Goal: Answer question/provide support: Share knowledge or assist other users

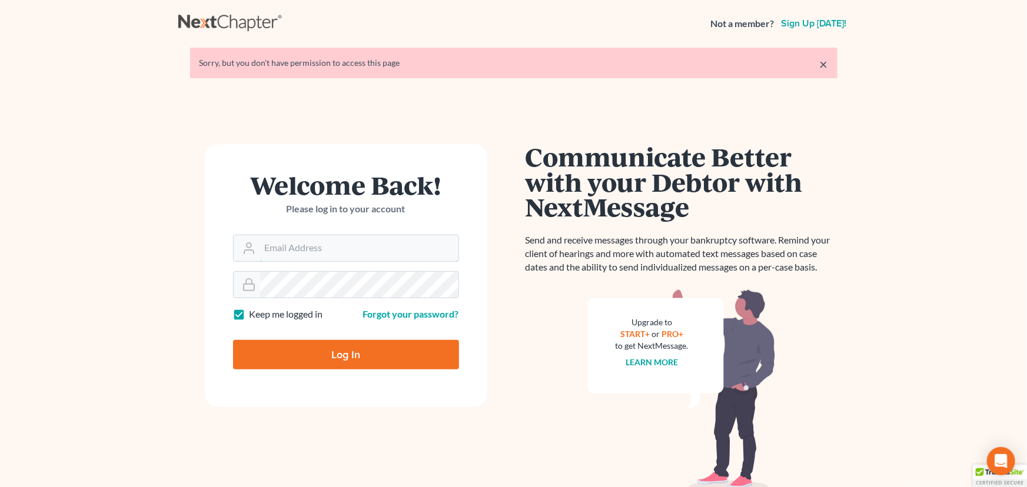
type input "[EMAIL_ADDRESS][DOMAIN_NAME]"
click at [273, 364] on input "Log In" at bounding box center [346, 354] width 226 height 29
type input "Thinking..."
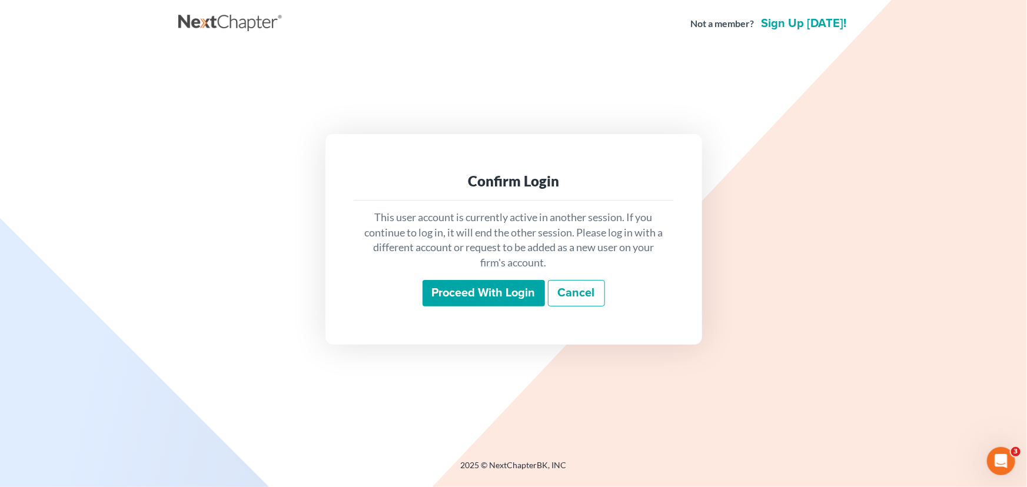
click at [461, 298] on input "Proceed with login" at bounding box center [484, 293] width 122 height 27
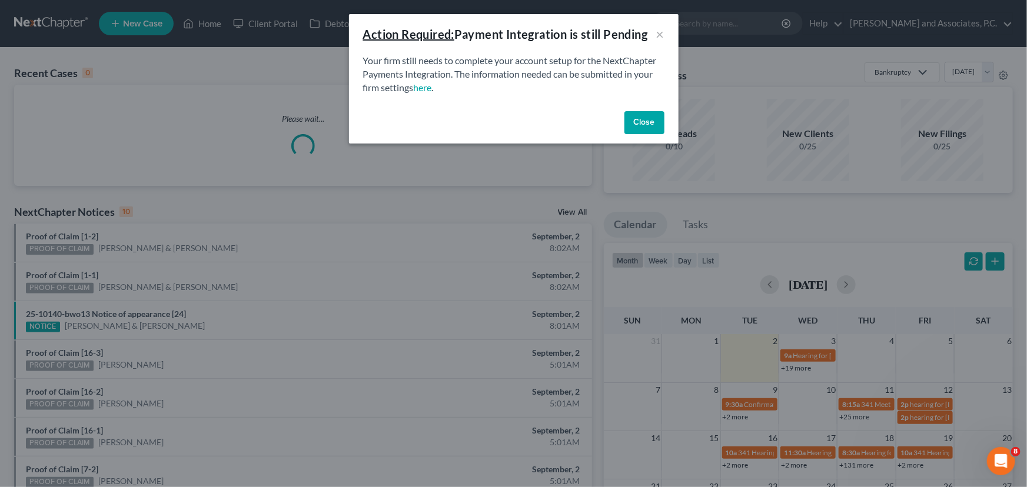
click at [653, 118] on button "Close" at bounding box center [645, 123] width 40 height 24
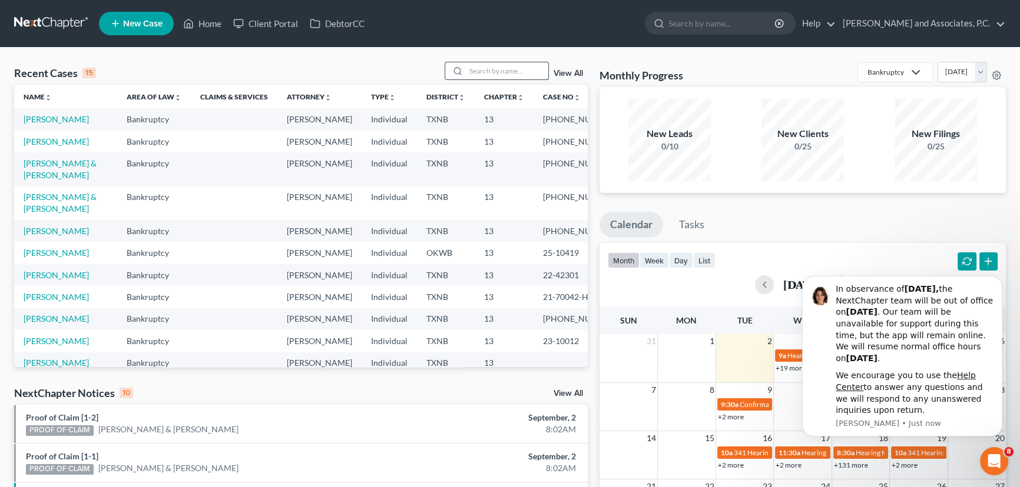
click at [508, 74] on input "search" at bounding box center [507, 70] width 82 height 17
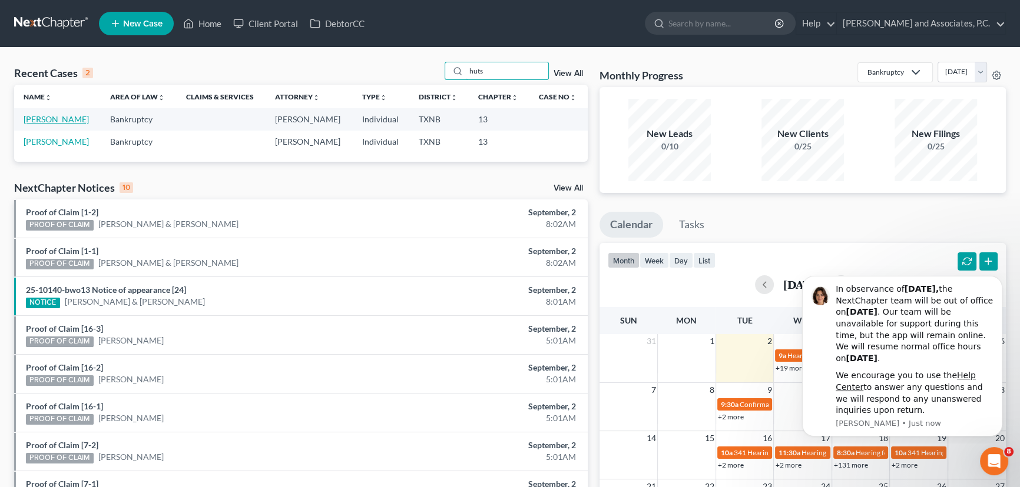
type input "huts"
click at [64, 119] on link "[PERSON_NAME]" at bounding box center [56, 119] width 65 height 10
select select "8"
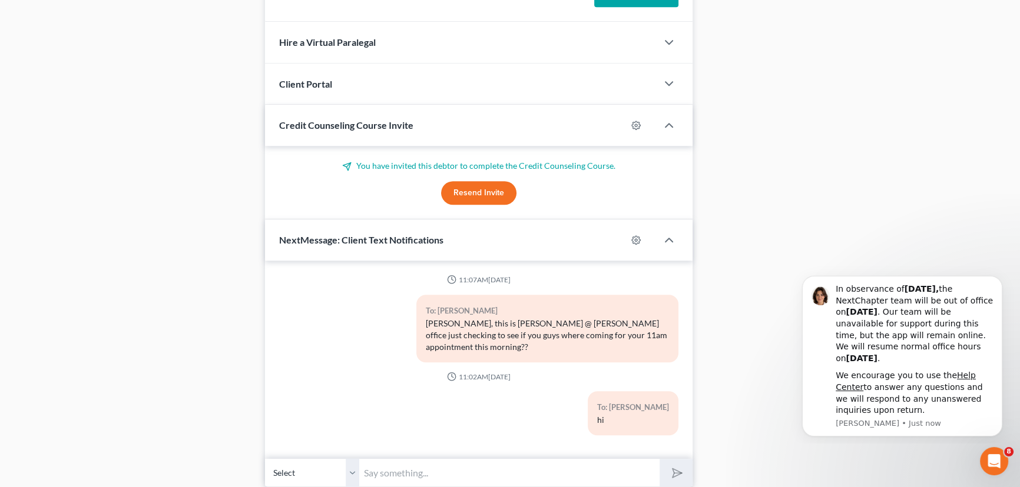
scroll to position [1021, 0]
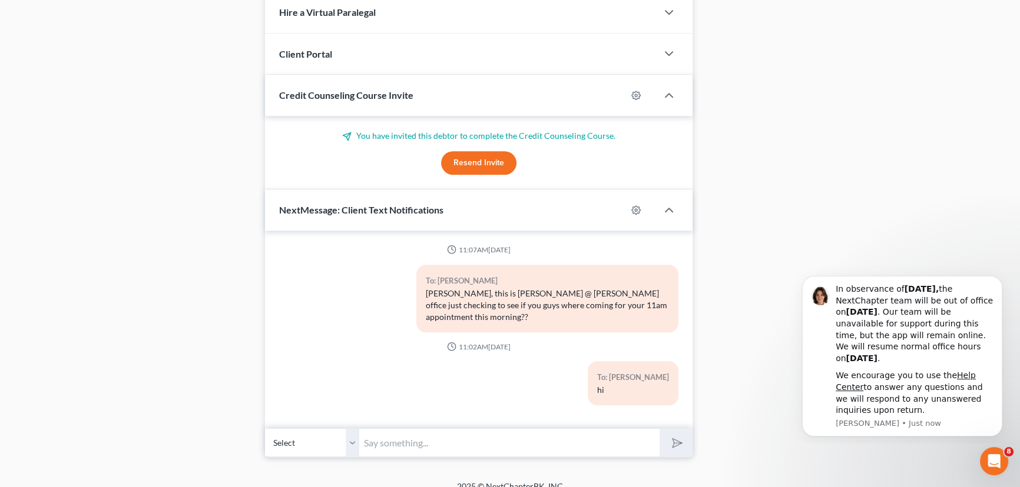
click at [432, 429] on input "text" at bounding box center [509, 443] width 300 height 29
type input "g"
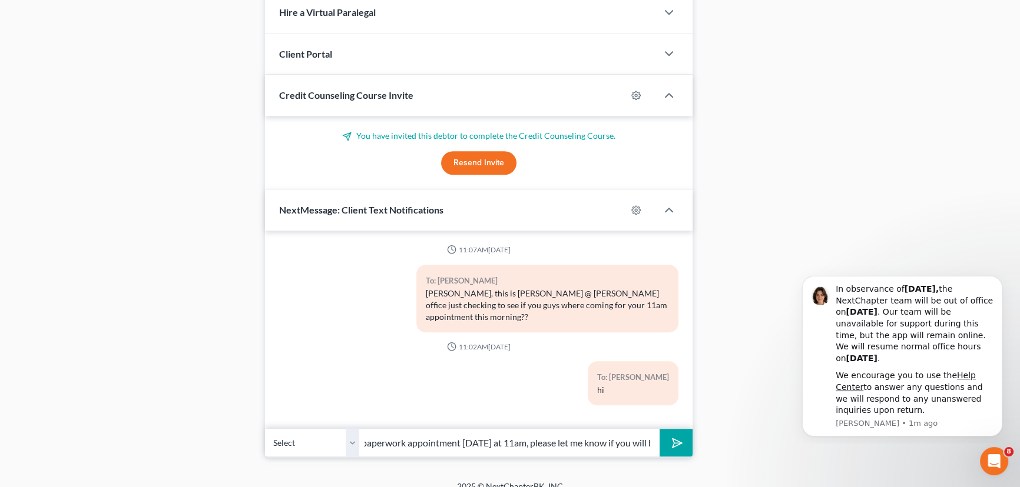
scroll to position [0, 376]
type input "Good morning, this is [PERSON_NAME] @ [PERSON_NAME] office. Just a reminder of …"
click at [659, 429] on button "submit" at bounding box center [675, 443] width 32 height 28
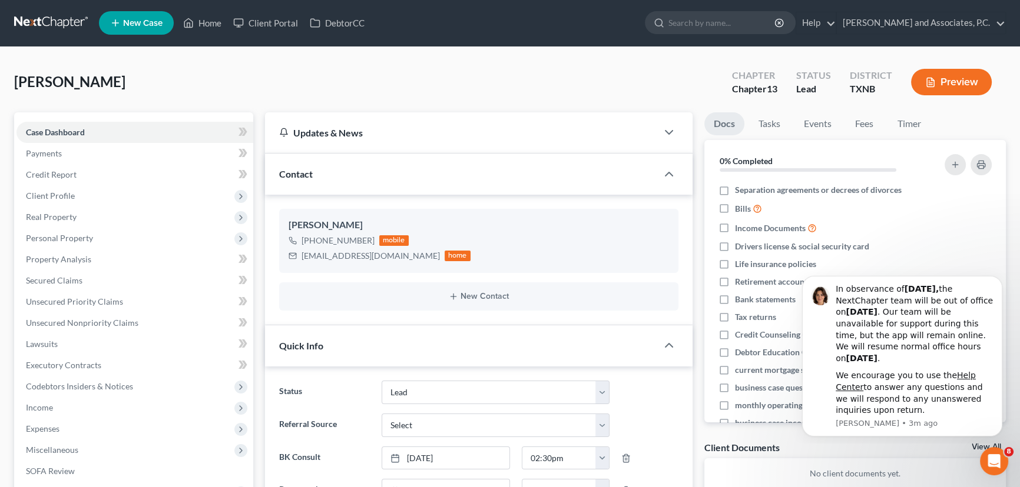
scroll to position [0, 0]
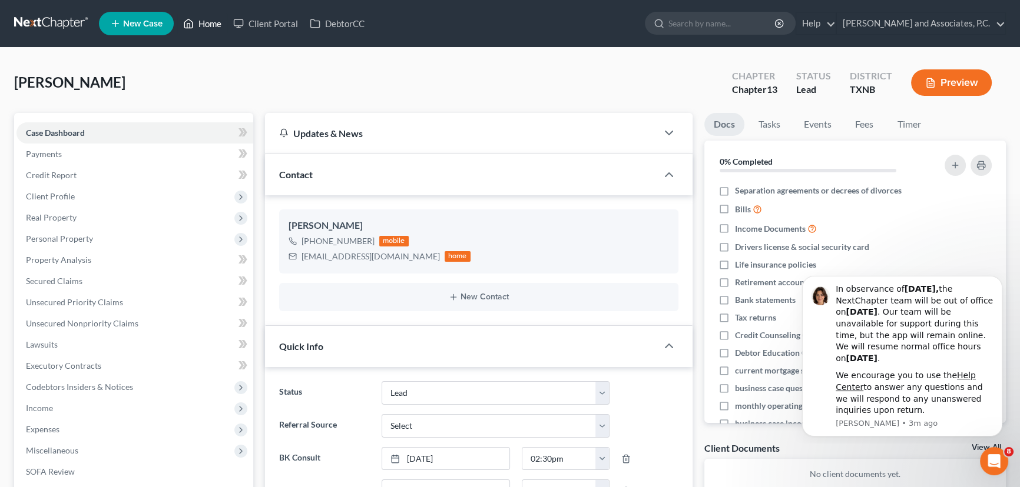
click at [207, 24] on link "Home" at bounding box center [202, 23] width 50 height 21
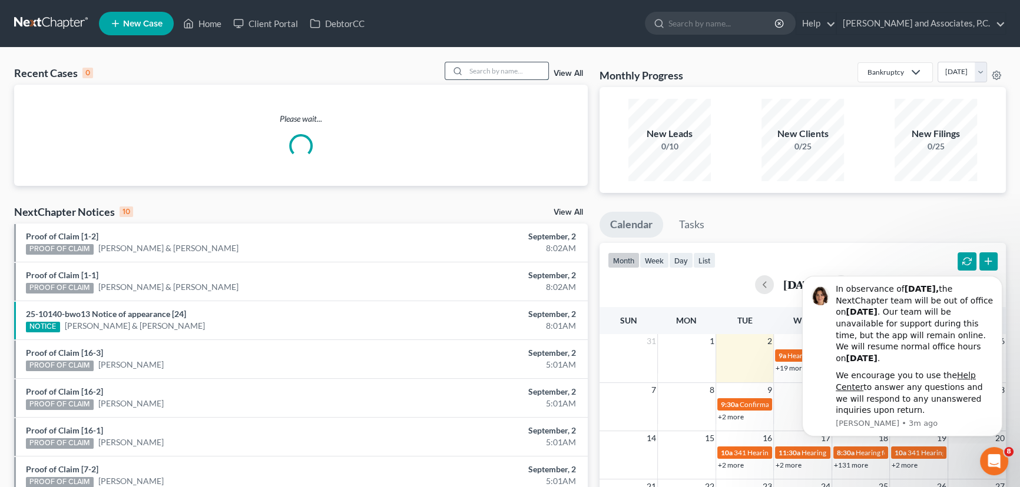
click at [513, 72] on input "search" at bounding box center [507, 70] width 82 height 17
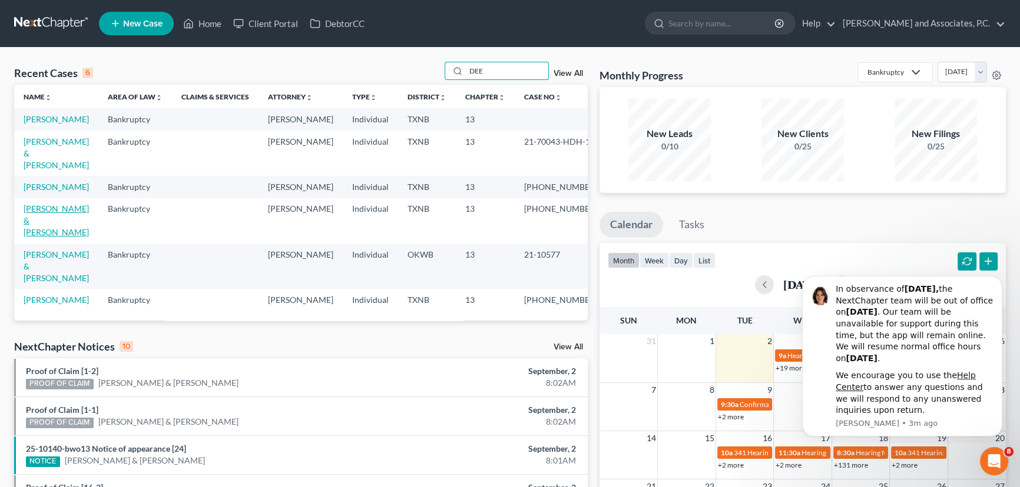
type input "DEE"
click at [71, 220] on link "[PERSON_NAME] & [PERSON_NAME]" at bounding box center [56, 221] width 65 height 34
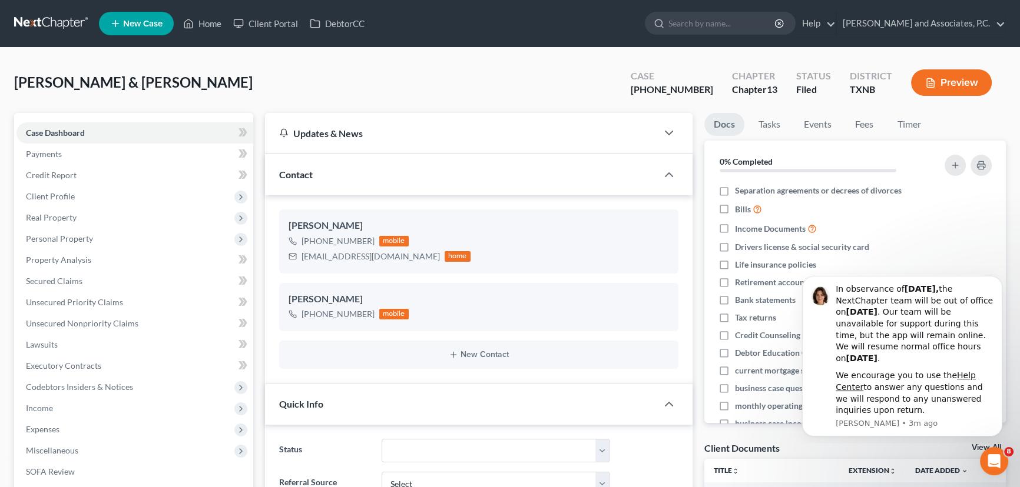
scroll to position [917, 0]
click at [556, 79] on div "[PERSON_NAME] & [PERSON_NAME] Upgraded Case [PHONE_NUMBER] Chapter Chapter 13 S…" at bounding box center [509, 87] width 991 height 51
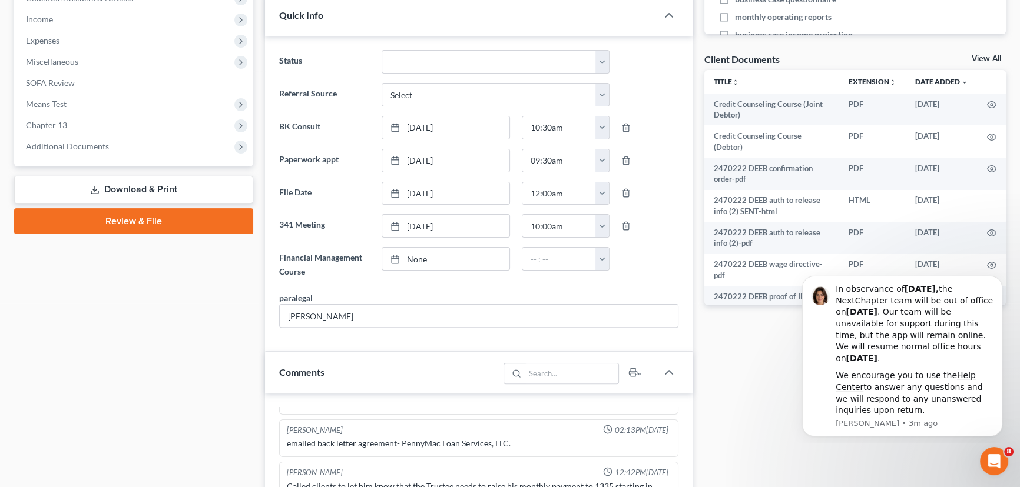
scroll to position [428, 0]
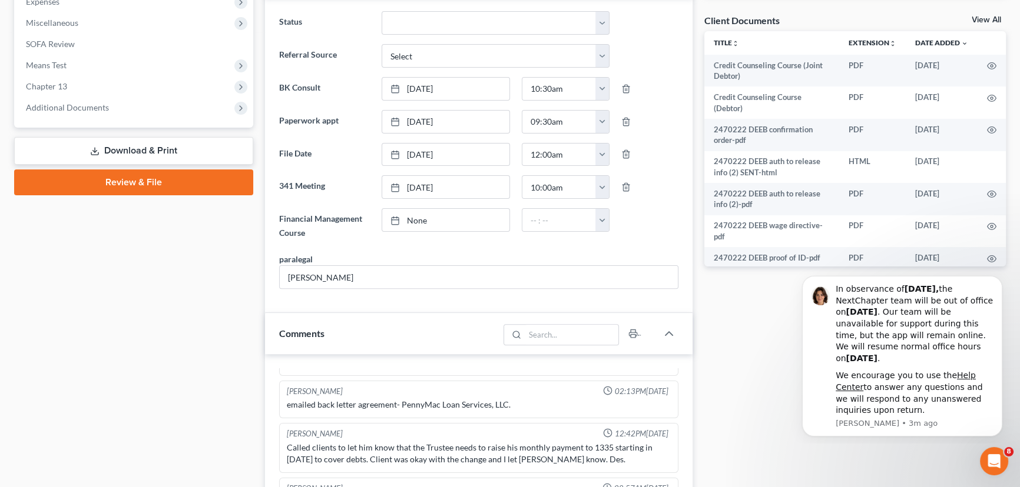
click at [738, 333] on div "Docs Tasks Events Fees Timer 0% Completed Nothing here yet! Separation agreemen…" at bounding box center [855, 411] width 314 height 1453
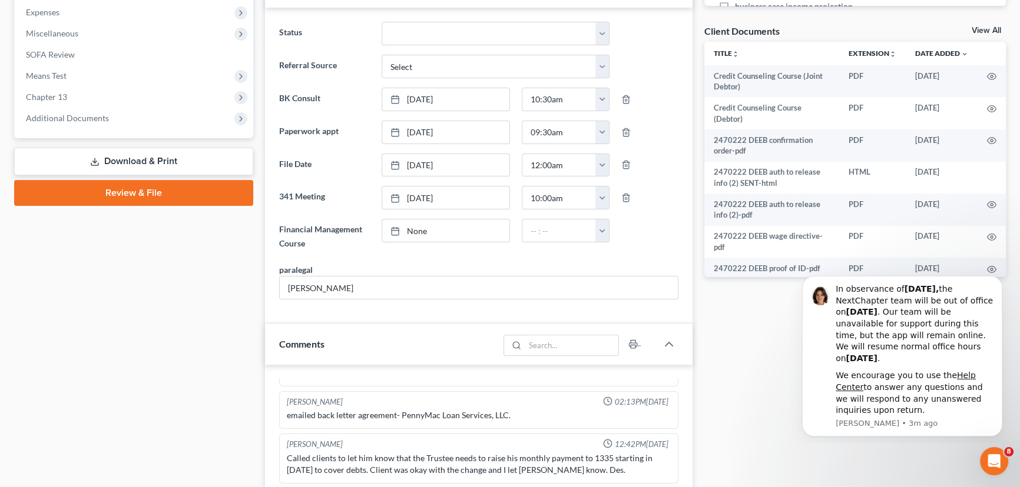
scroll to position [264, 0]
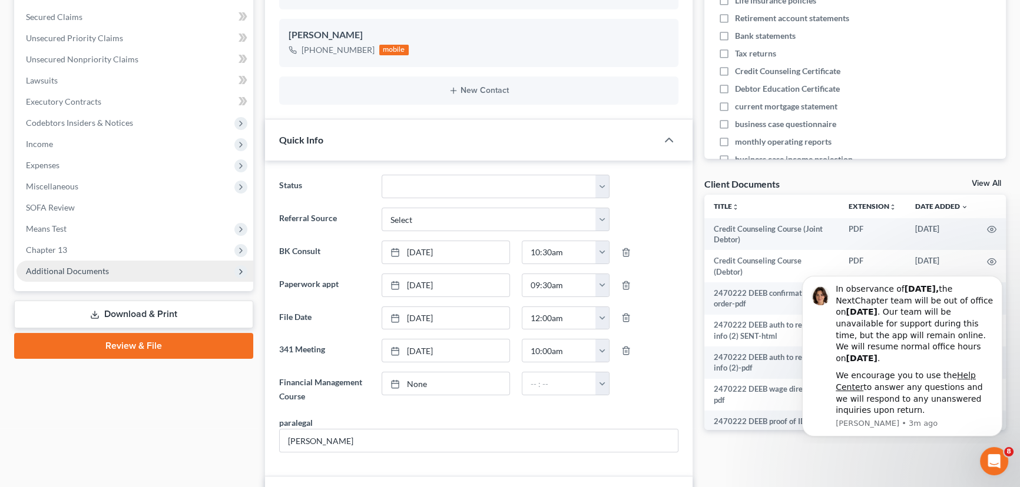
click at [87, 267] on span "Additional Documents" at bounding box center [67, 271] width 83 height 10
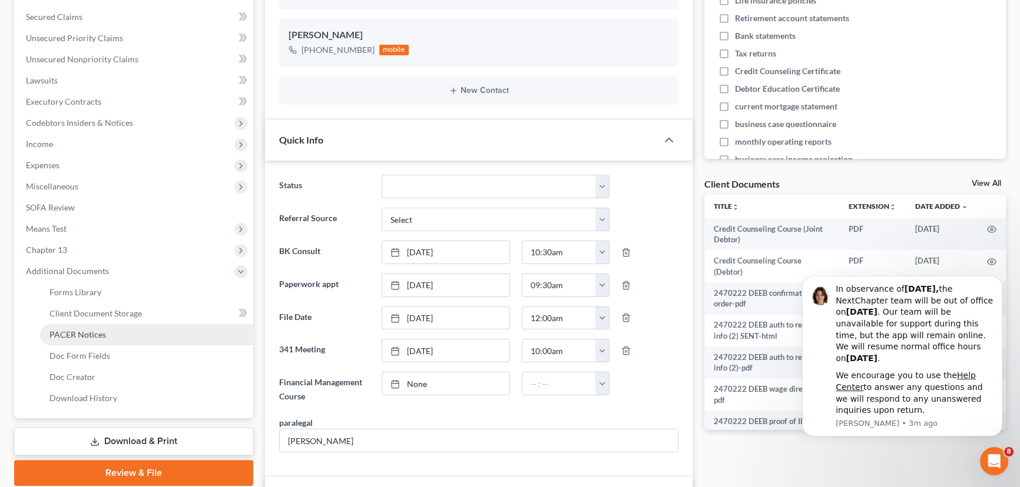
click at [57, 334] on span "PACER Notices" at bounding box center [77, 335] width 57 height 10
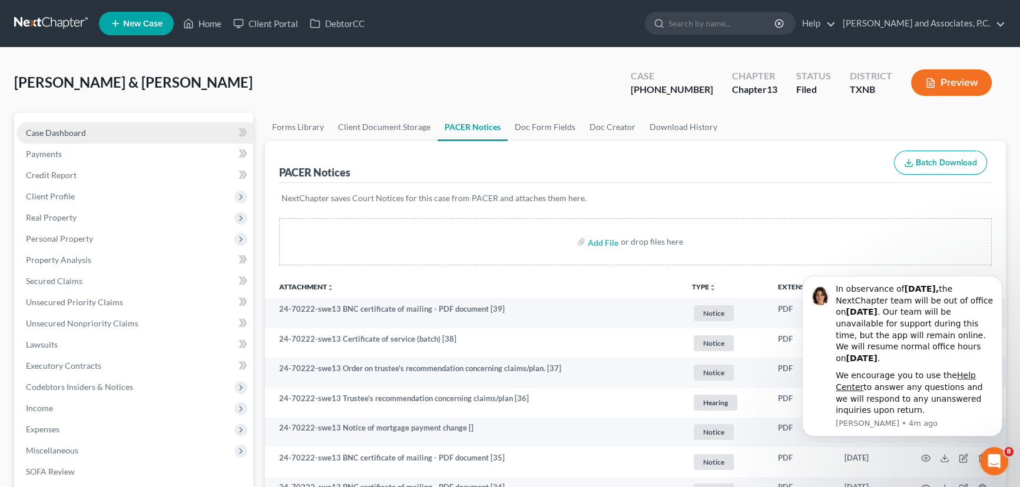
click at [123, 136] on link "Case Dashboard" at bounding box center [134, 132] width 237 height 21
select select "5"
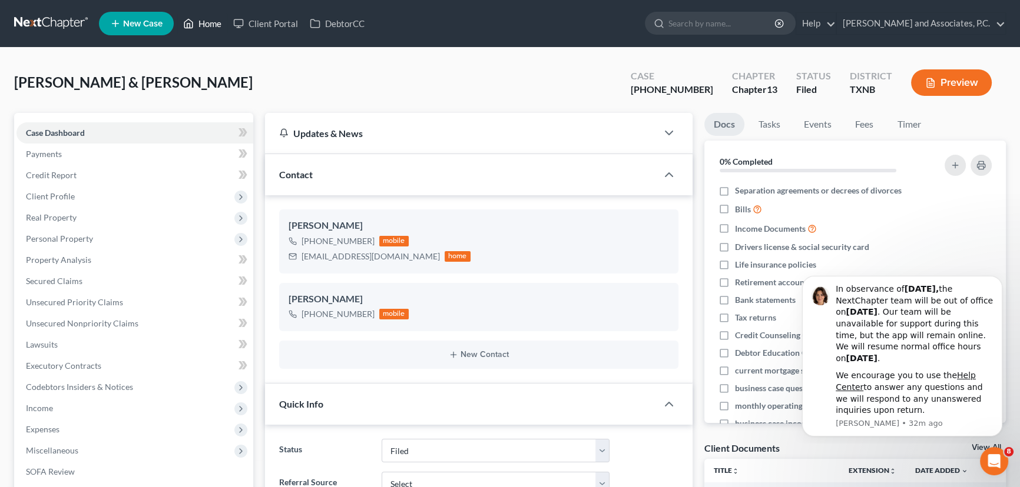
drag, startPoint x: 207, startPoint y: 24, endPoint x: 217, endPoint y: 29, distance: 11.3
click at [207, 25] on link "Home" at bounding box center [202, 23] width 50 height 21
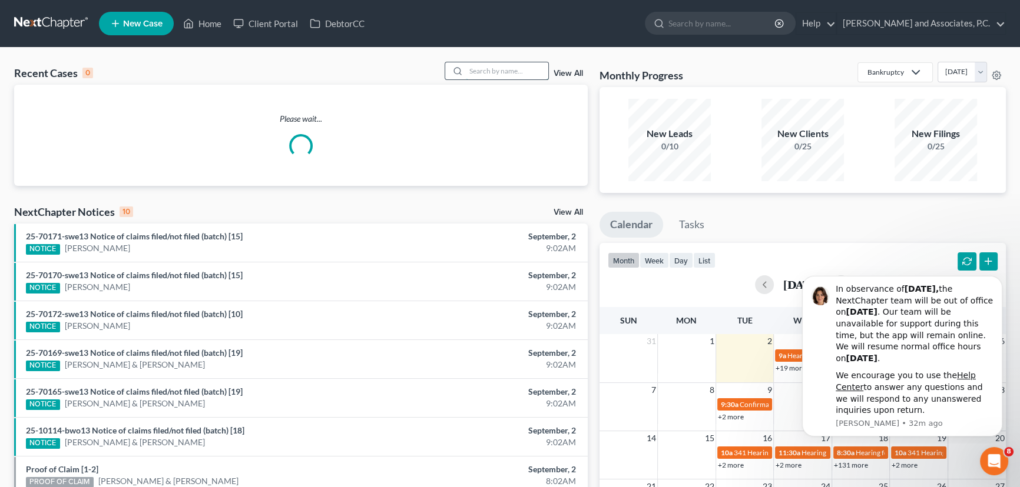
click at [506, 69] on input "search" at bounding box center [507, 70] width 82 height 17
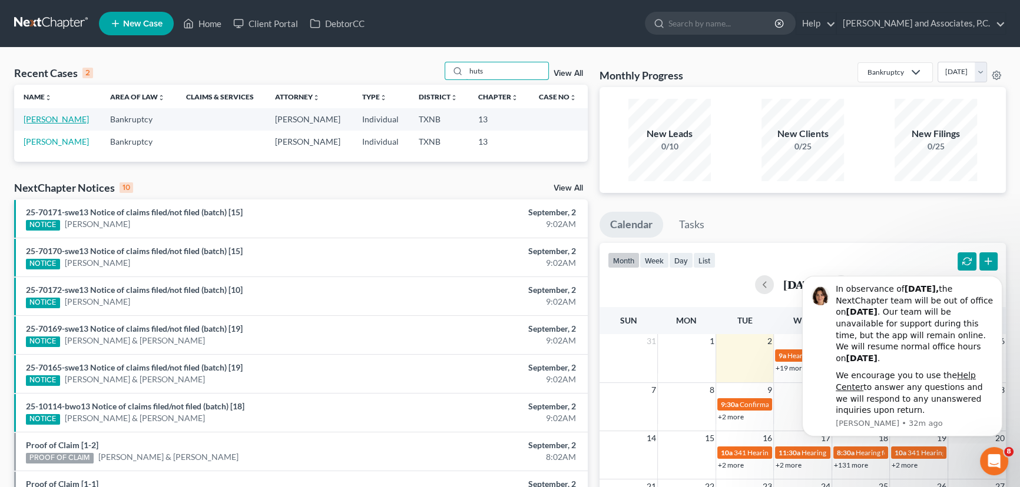
type input "huts"
click at [36, 114] on link "[PERSON_NAME]" at bounding box center [56, 119] width 65 height 10
select select "8"
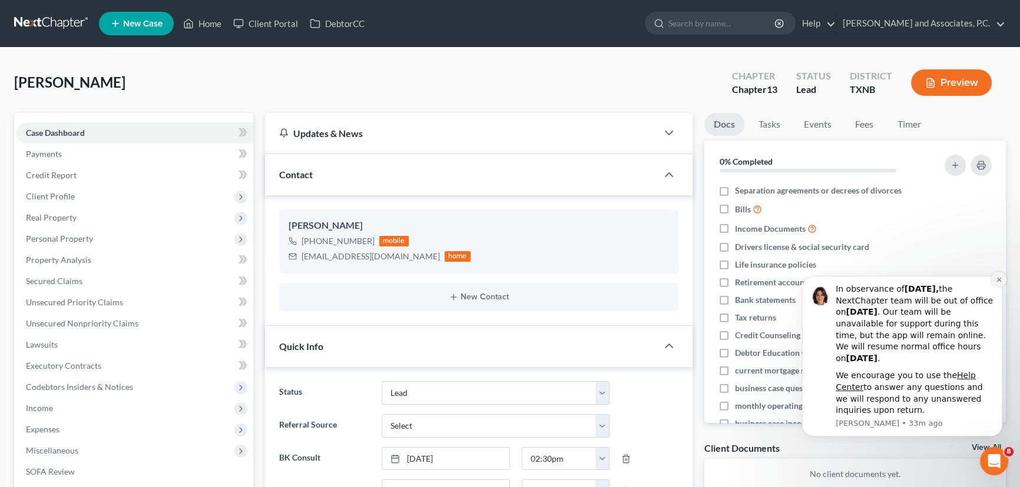
click at [996, 279] on icon "Dismiss notification" at bounding box center [998, 280] width 6 height 6
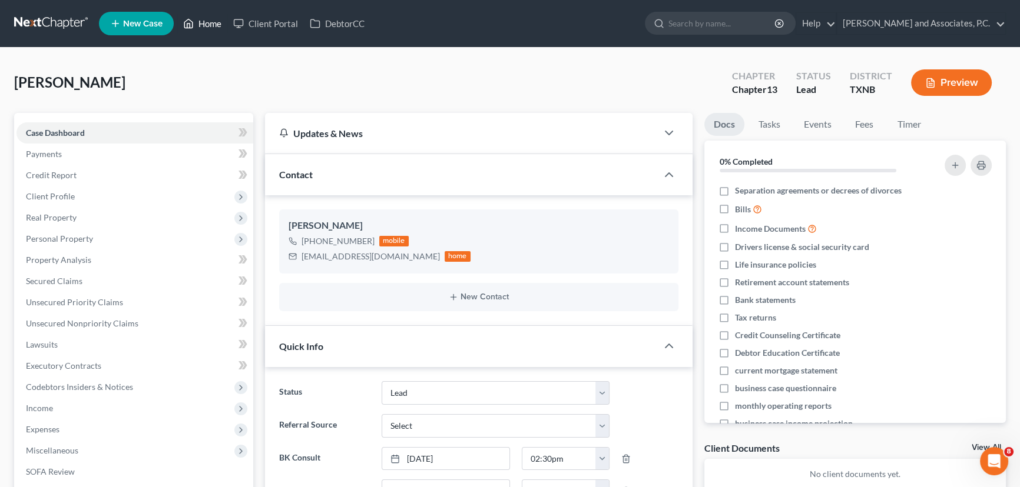
click at [201, 22] on link "Home" at bounding box center [202, 23] width 50 height 21
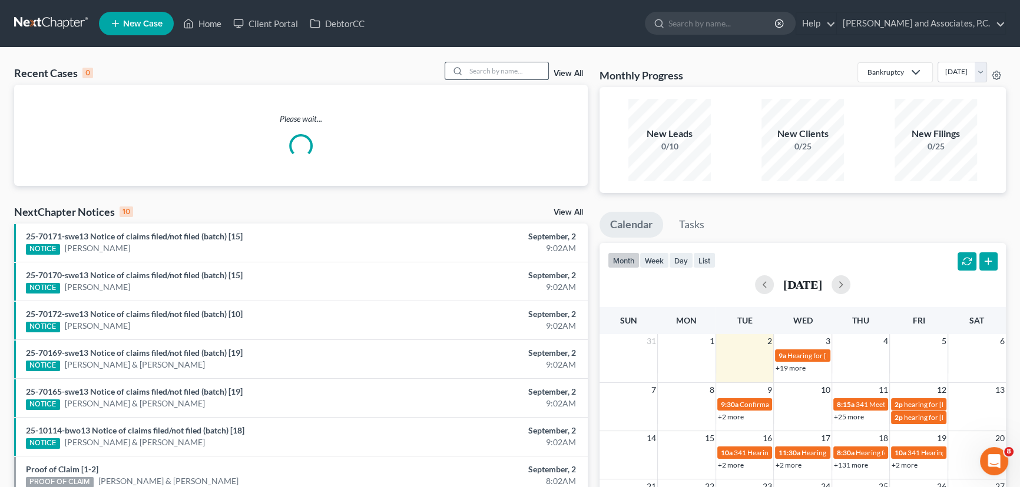
click at [483, 75] on input "search" at bounding box center [507, 70] width 82 height 17
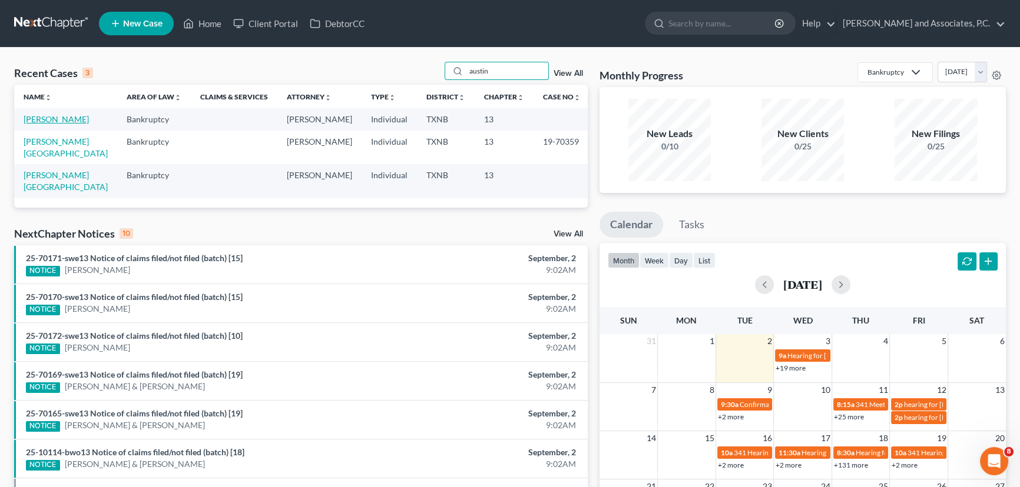
type input "austin"
click at [68, 121] on link "[PERSON_NAME]" at bounding box center [56, 119] width 65 height 10
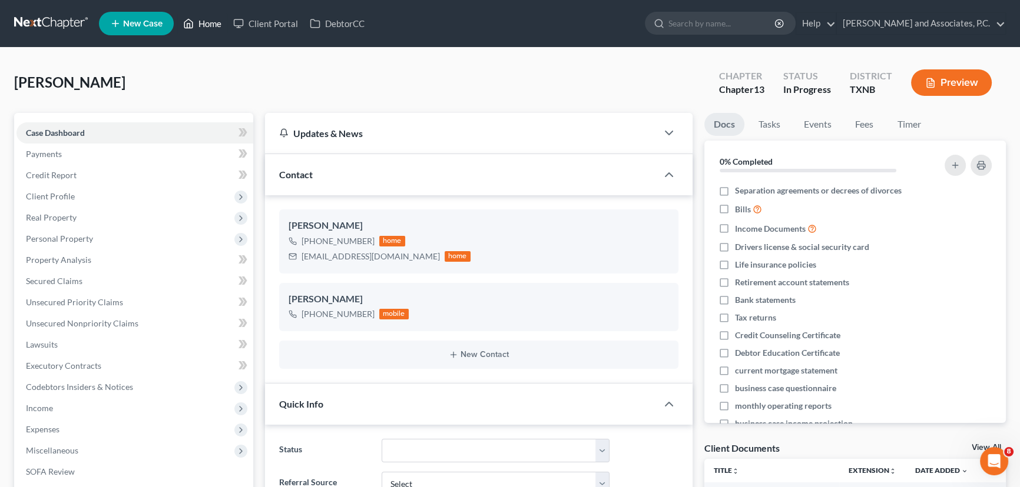
click at [210, 29] on link "Home" at bounding box center [202, 23] width 50 height 21
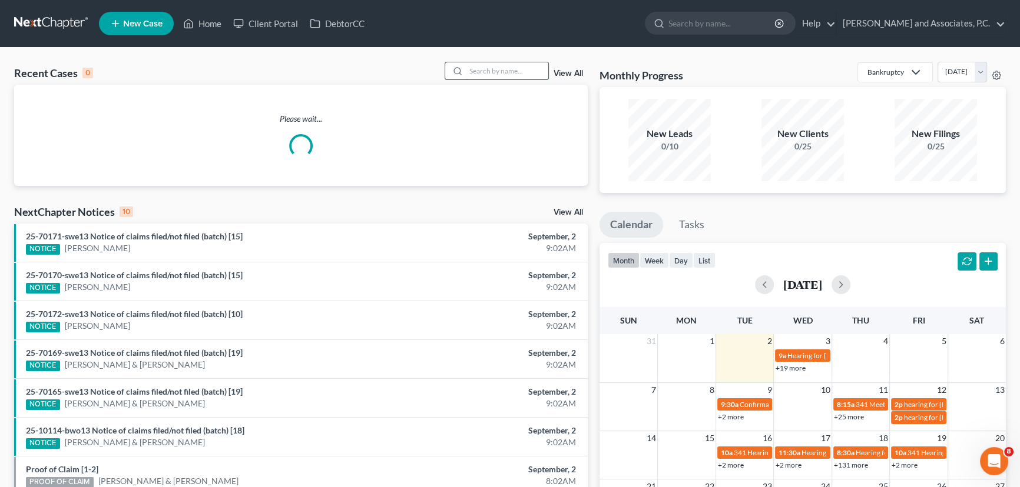
click at [489, 69] on input "search" at bounding box center [507, 70] width 82 height 17
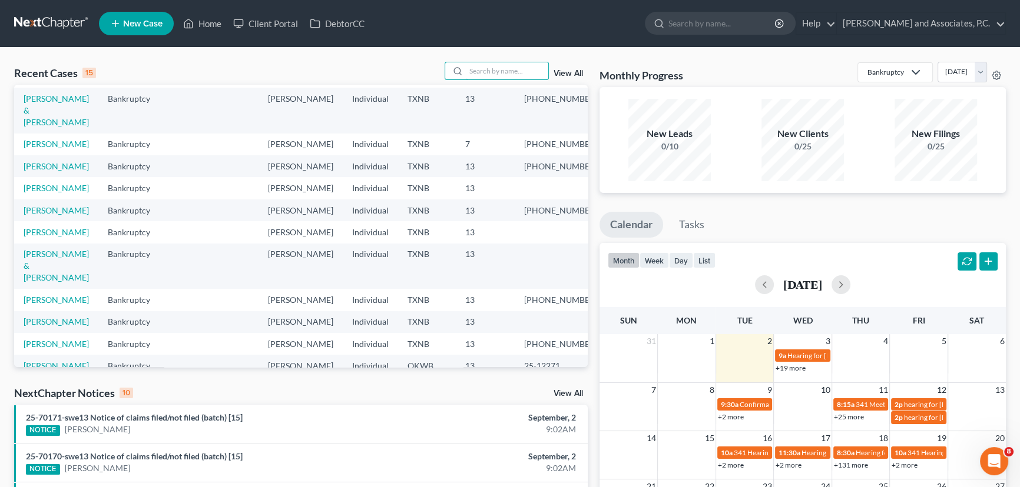
scroll to position [107, 0]
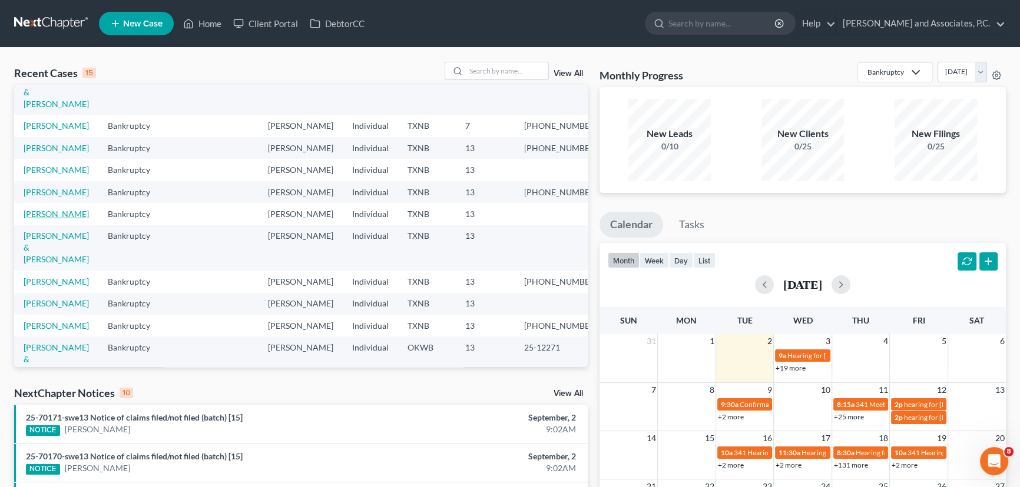
click at [61, 219] on link "[PERSON_NAME]" at bounding box center [56, 214] width 65 height 10
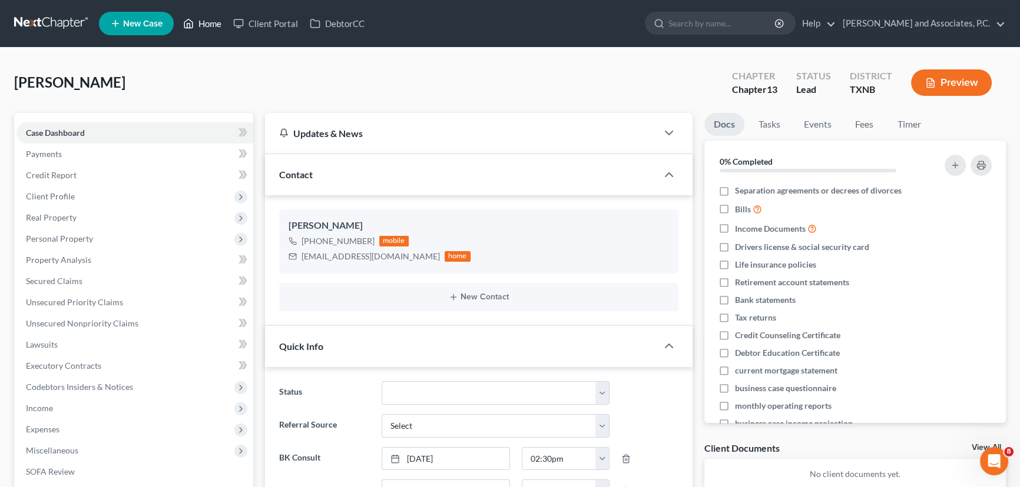
click at [204, 19] on link "Home" at bounding box center [202, 23] width 50 height 21
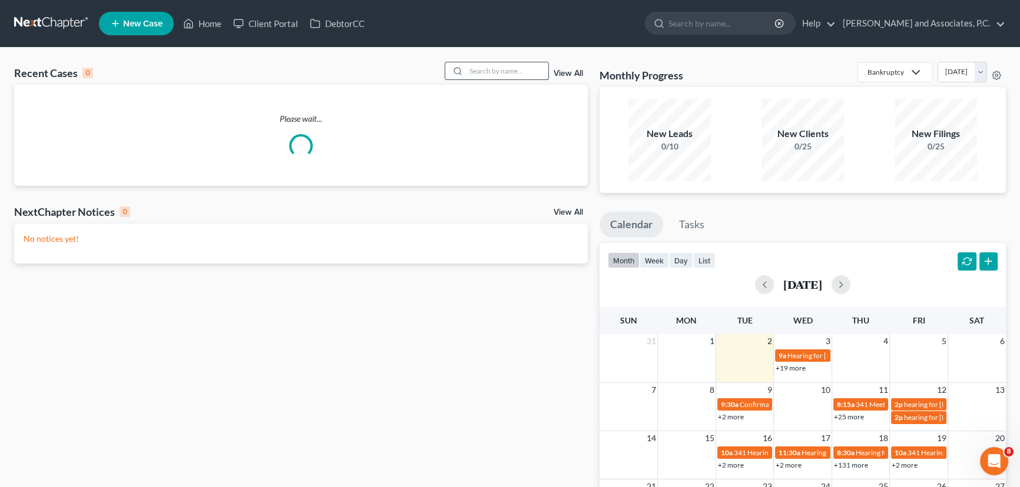
click at [517, 71] on input "search" at bounding box center [507, 70] width 82 height 17
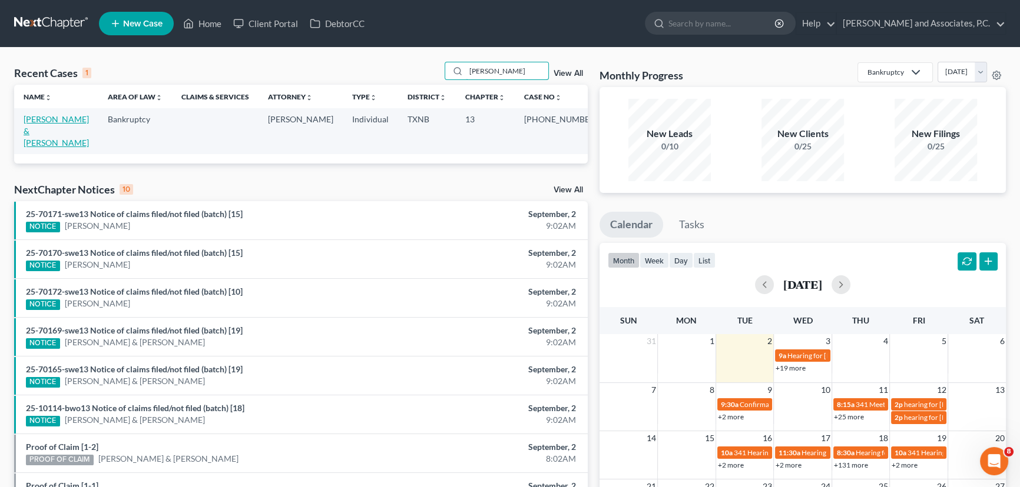
type input "[PERSON_NAME]"
click at [39, 118] on link "[PERSON_NAME] & [PERSON_NAME]" at bounding box center [56, 131] width 65 height 34
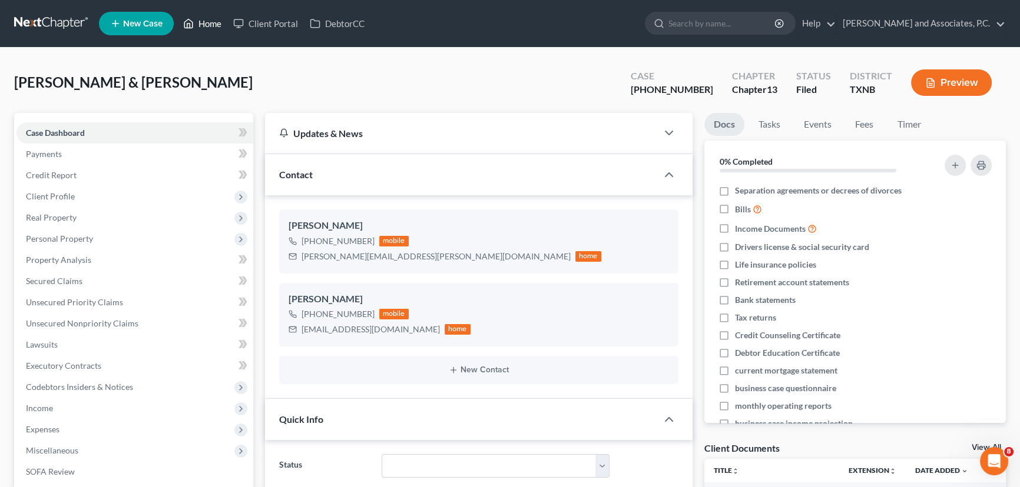
click at [195, 23] on link "Home" at bounding box center [202, 23] width 50 height 21
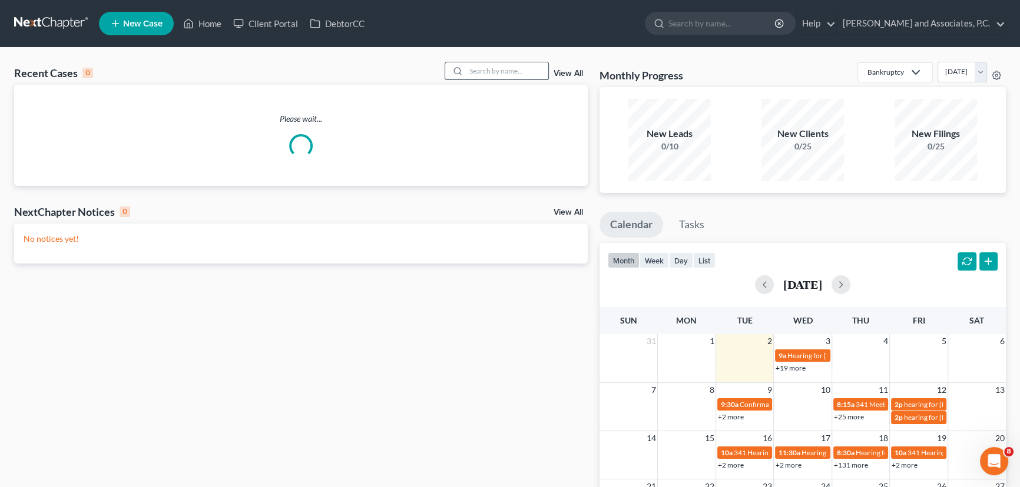
click at [500, 68] on input "search" at bounding box center [507, 70] width 82 height 17
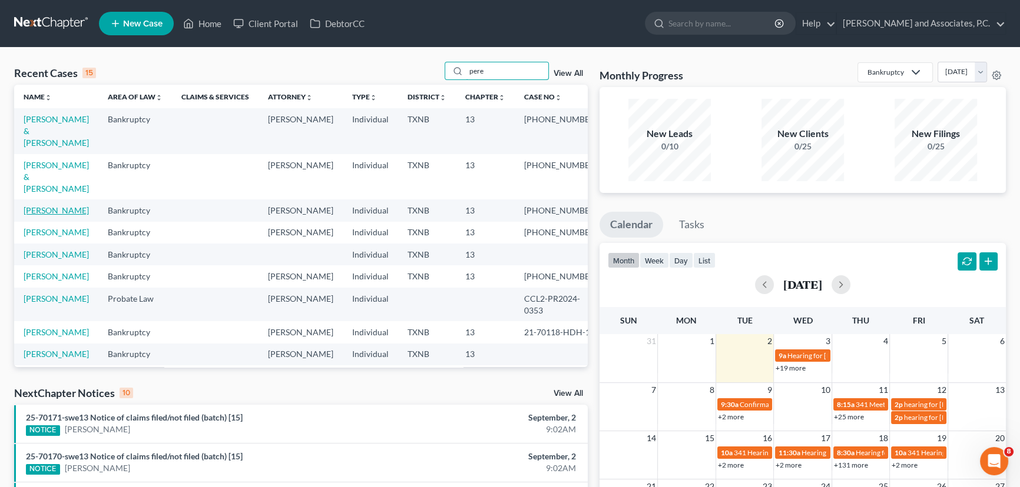
type input "pere"
click at [42, 205] on link "[PERSON_NAME]" at bounding box center [56, 210] width 65 height 10
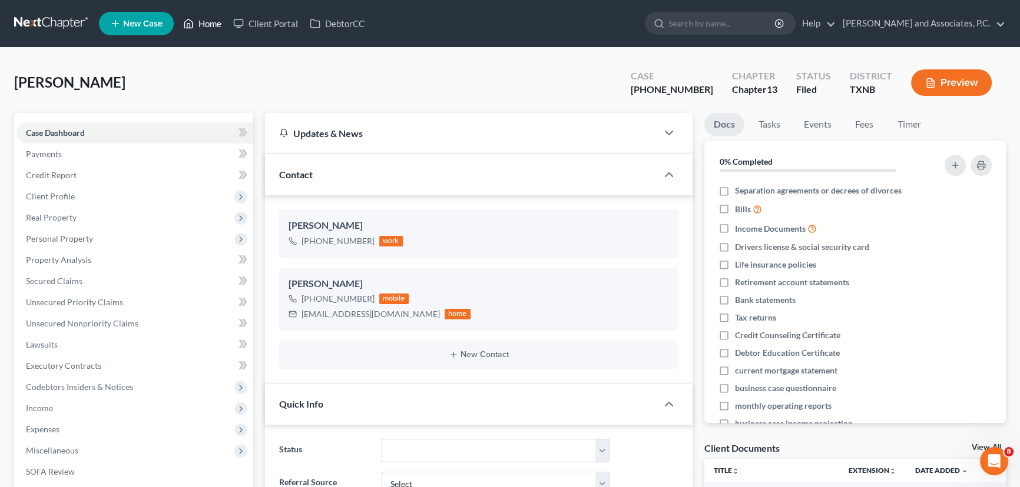
click at [208, 20] on link "Home" at bounding box center [202, 23] width 50 height 21
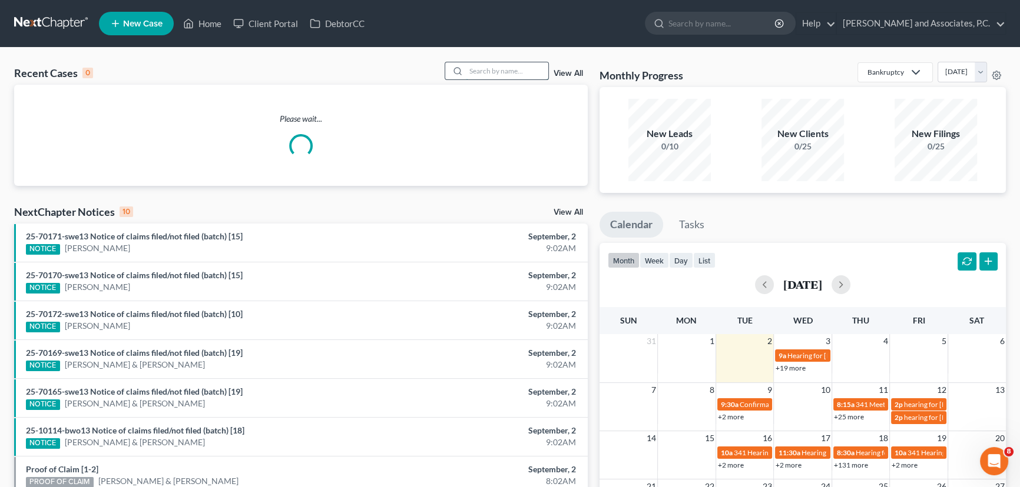
click at [472, 70] on input "search" at bounding box center [507, 70] width 82 height 17
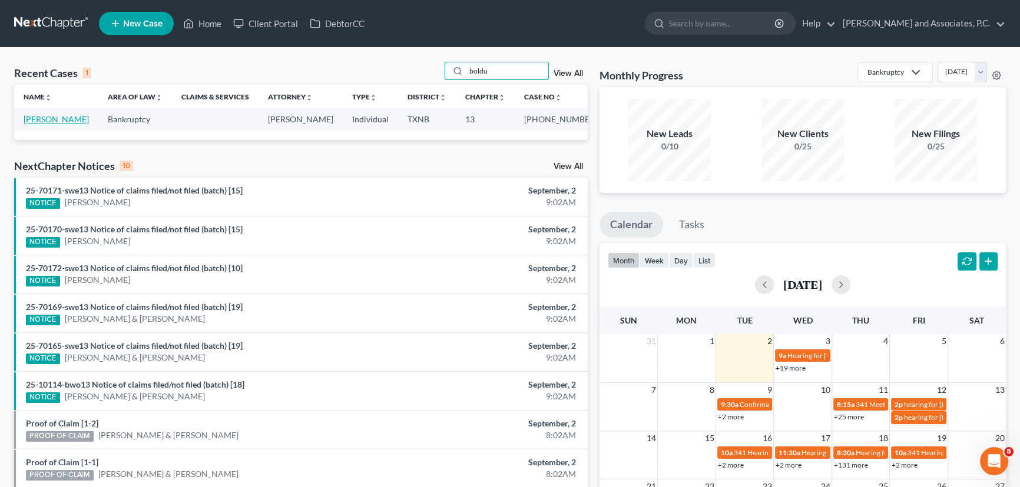
type input "boldu"
click at [36, 122] on link "[PERSON_NAME]" at bounding box center [56, 119] width 65 height 10
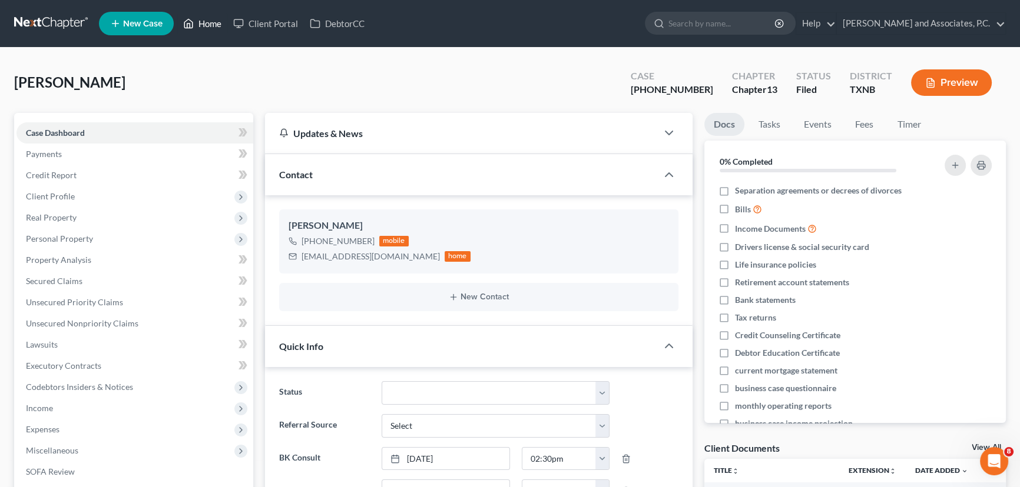
click at [200, 23] on link "Home" at bounding box center [202, 23] width 50 height 21
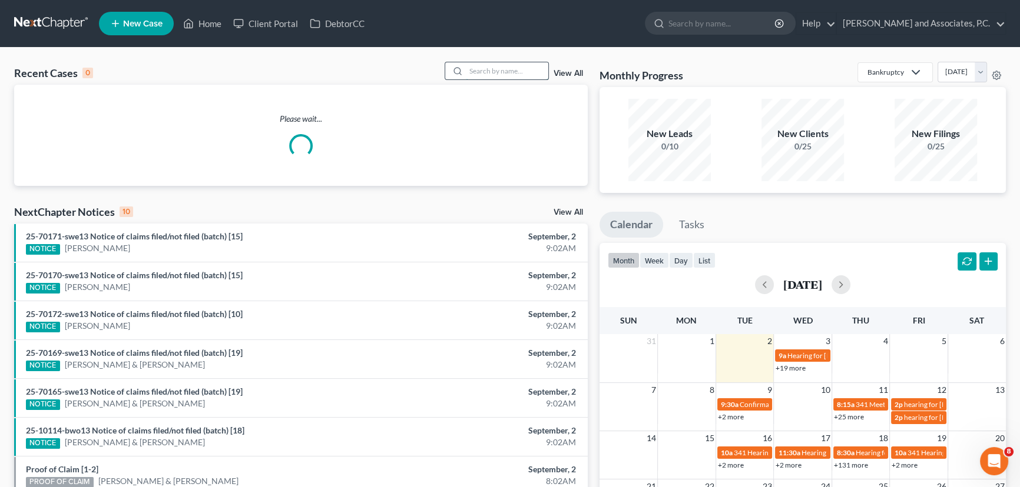
click at [488, 70] on input "search" at bounding box center [507, 70] width 82 height 17
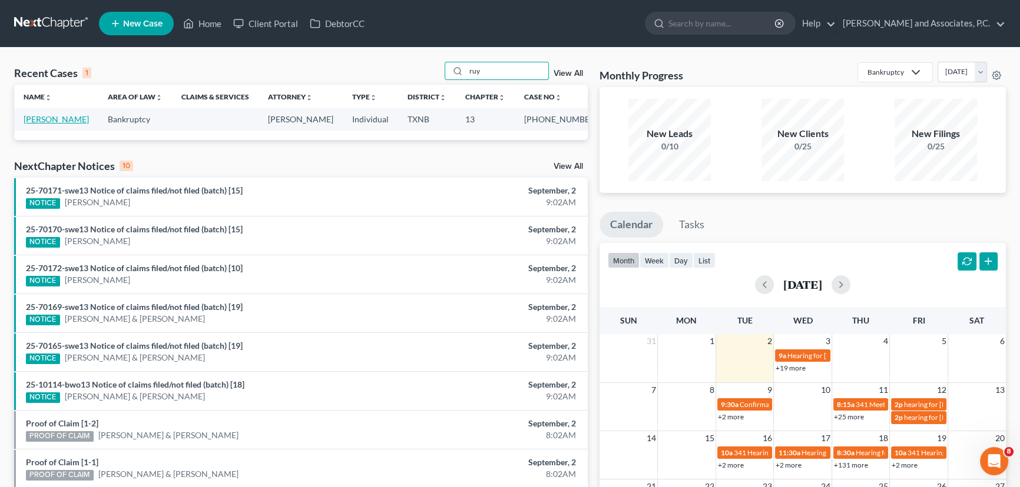
type input "ruy"
click at [43, 116] on link "[PERSON_NAME]" at bounding box center [56, 119] width 65 height 10
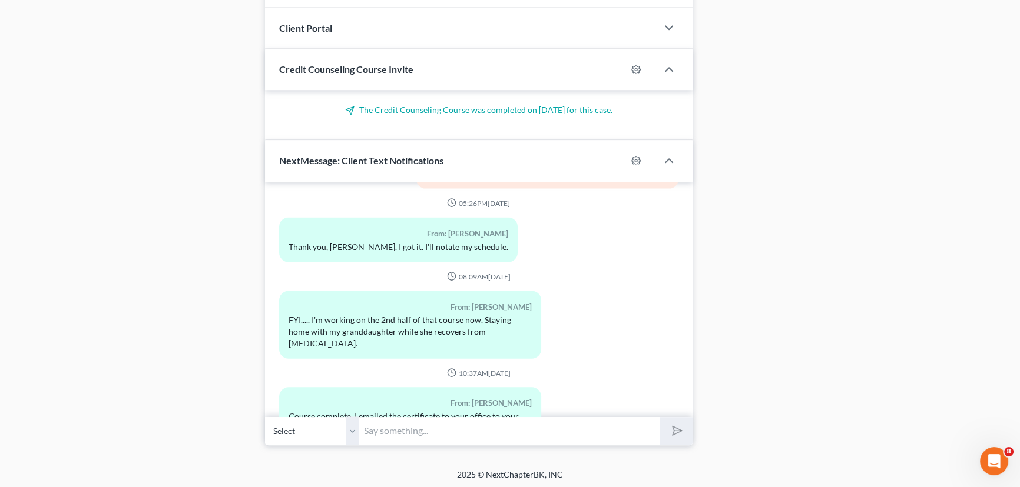
scroll to position [3386, 0]
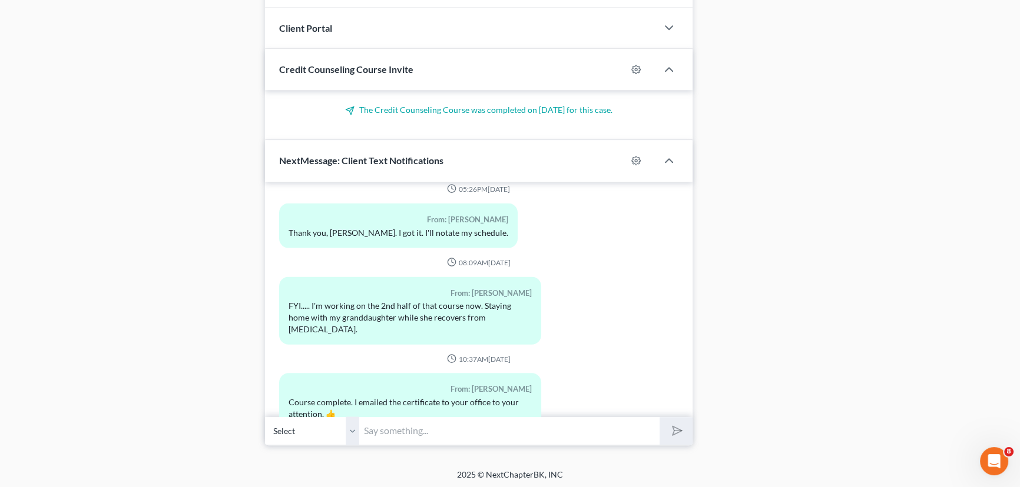
click at [427, 432] on input "text" at bounding box center [509, 431] width 300 height 29
type input "I am so sorry I did not see this earlier. I just got to the point where it now …"
click at [659, 417] on button "submit" at bounding box center [675, 431] width 32 height 28
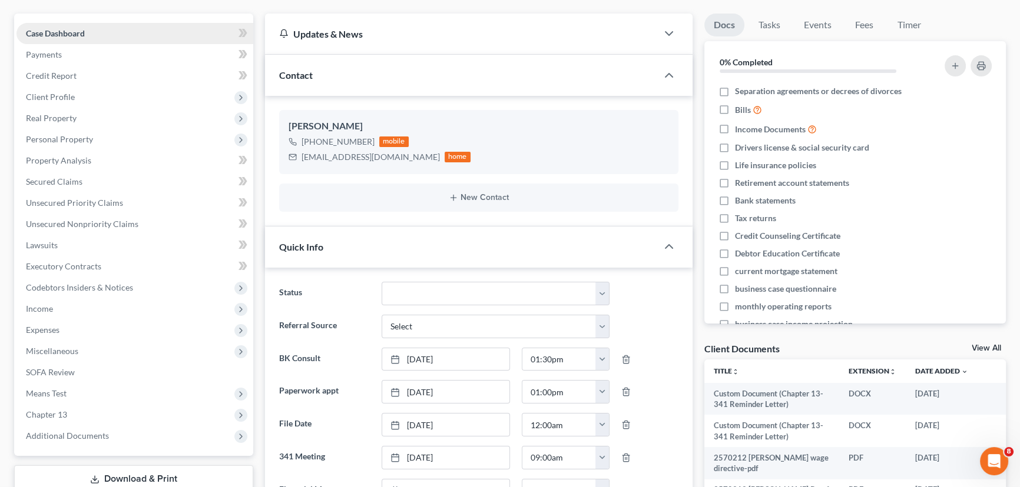
scroll to position [0, 0]
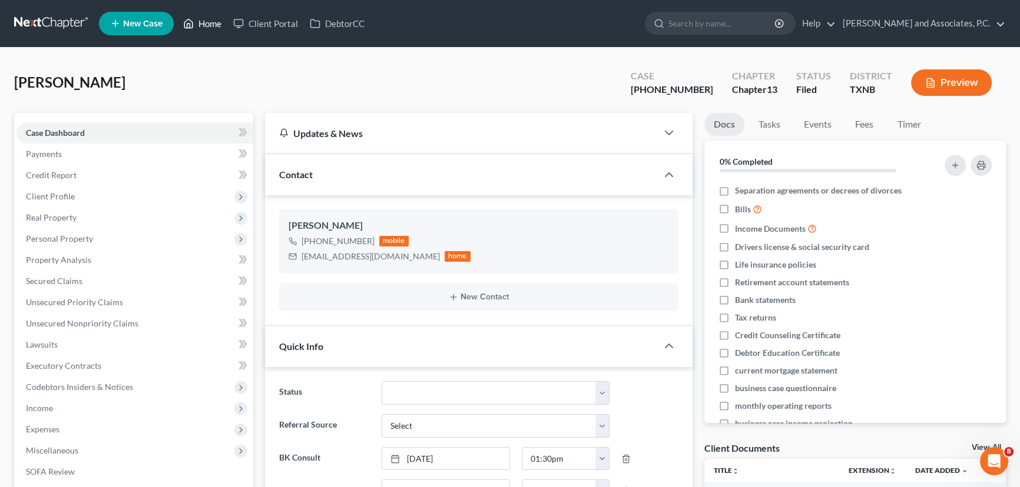
drag, startPoint x: 216, startPoint y: 27, endPoint x: 512, endPoint y: 65, distance: 298.0
click at [216, 27] on link "Home" at bounding box center [202, 23] width 50 height 21
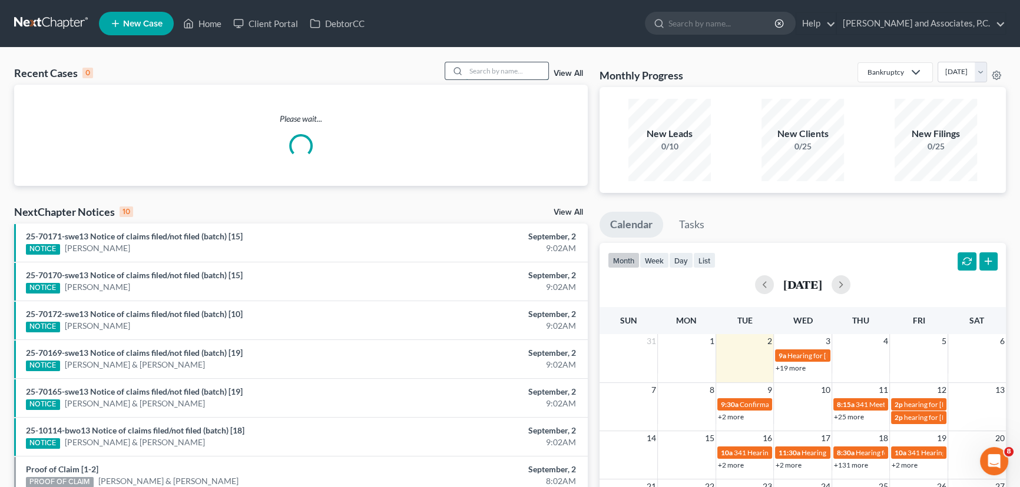
click at [499, 70] on input "search" at bounding box center [507, 70] width 82 height 17
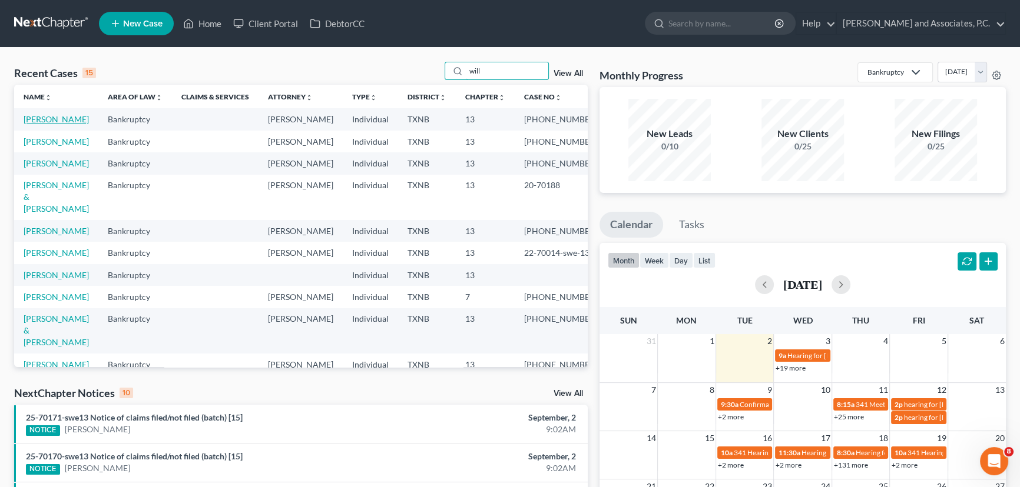
type input "will"
click at [80, 118] on link "[PERSON_NAME]" at bounding box center [56, 119] width 65 height 10
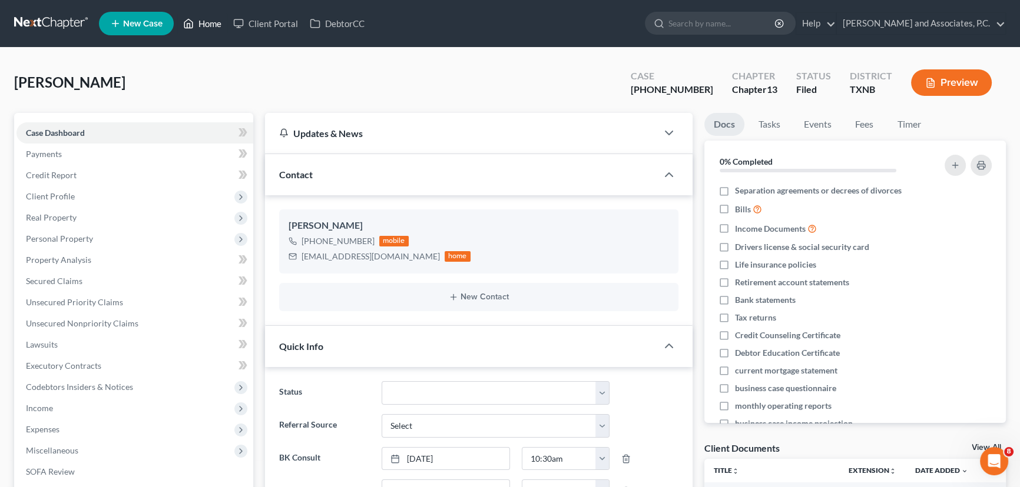
click at [194, 19] on icon at bounding box center [188, 23] width 11 height 14
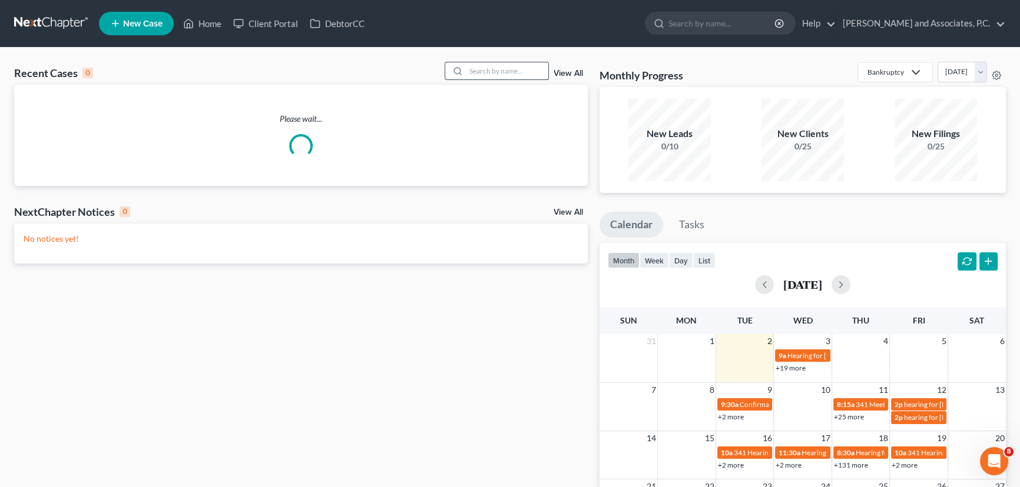
click at [510, 70] on input "search" at bounding box center [507, 70] width 82 height 17
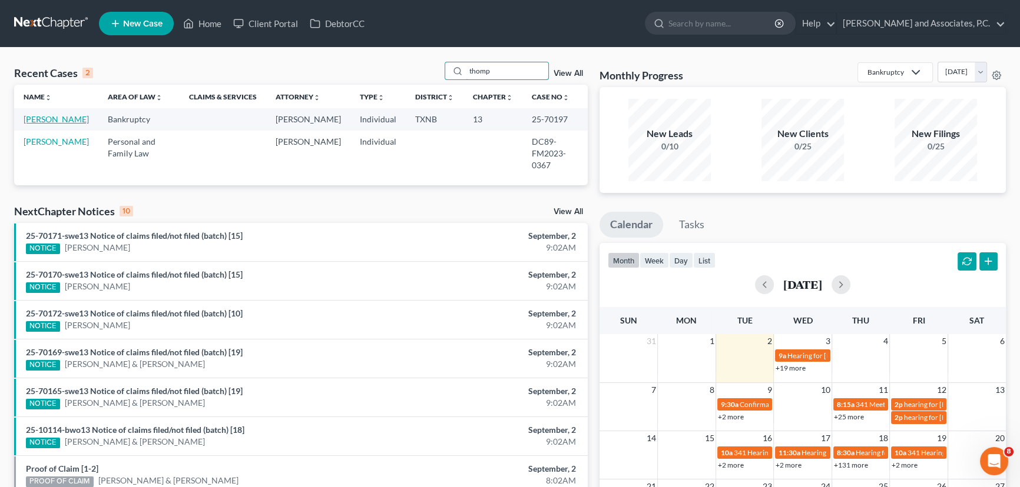
type input "thomp"
click at [41, 118] on link "[PERSON_NAME]" at bounding box center [56, 119] width 65 height 10
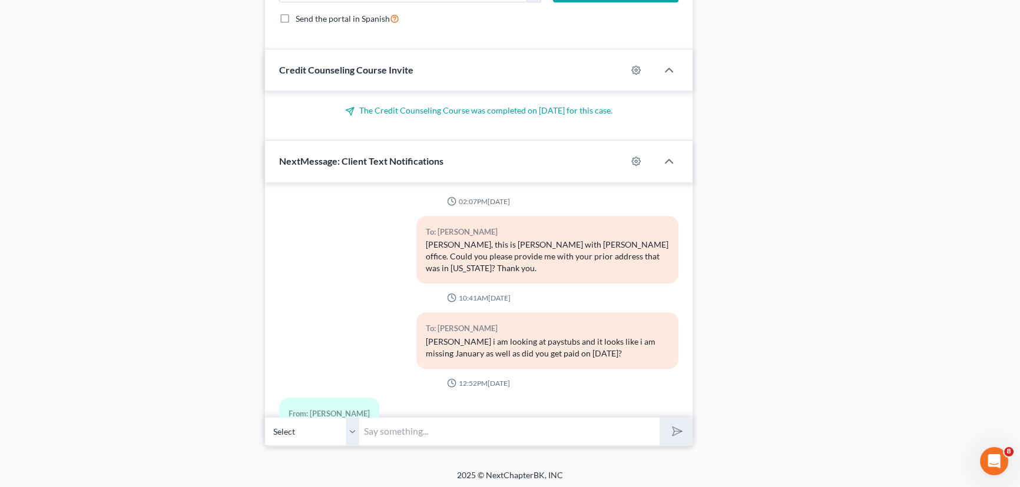
scroll to position [245, 0]
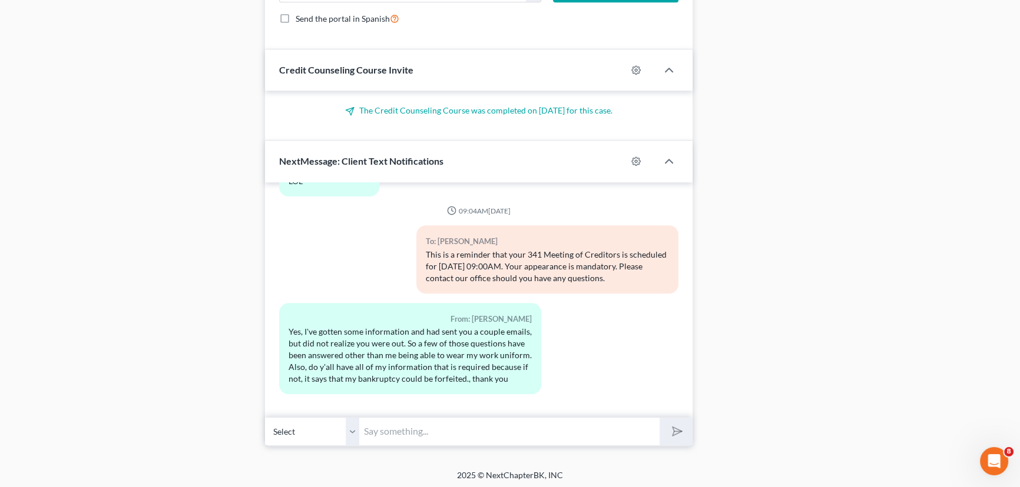
click at [407, 431] on input "text" at bounding box center [509, 431] width 300 height 29
type input "I believe we have everything, let me double check."
click at [659, 418] on button "submit" at bounding box center [675, 432] width 32 height 28
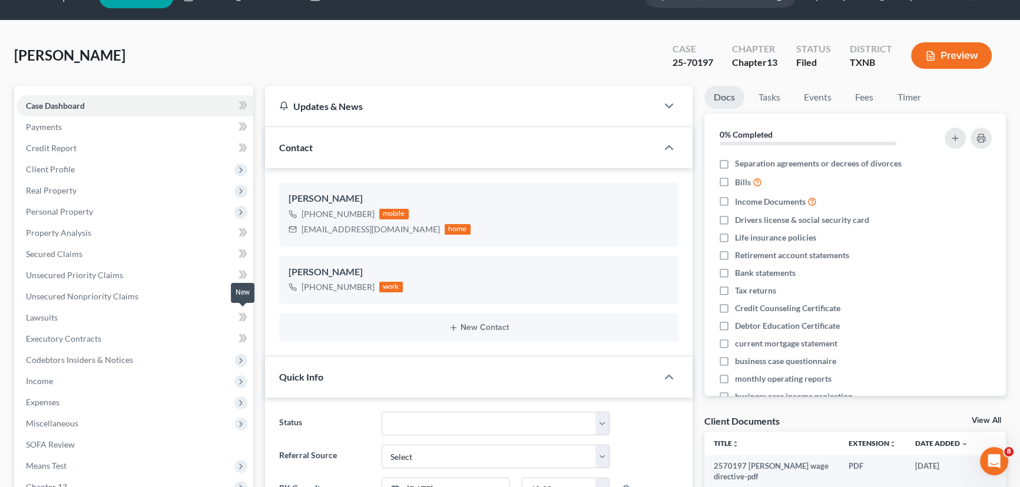
scroll to position [0, 0]
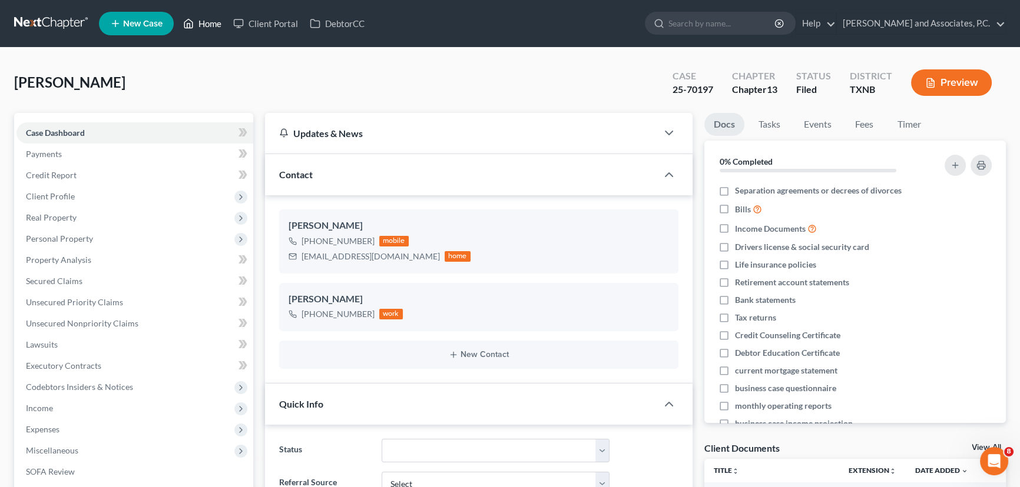
drag, startPoint x: 198, startPoint y: 26, endPoint x: 401, endPoint y: 88, distance: 213.0
click at [198, 26] on link "Home" at bounding box center [202, 23] width 50 height 21
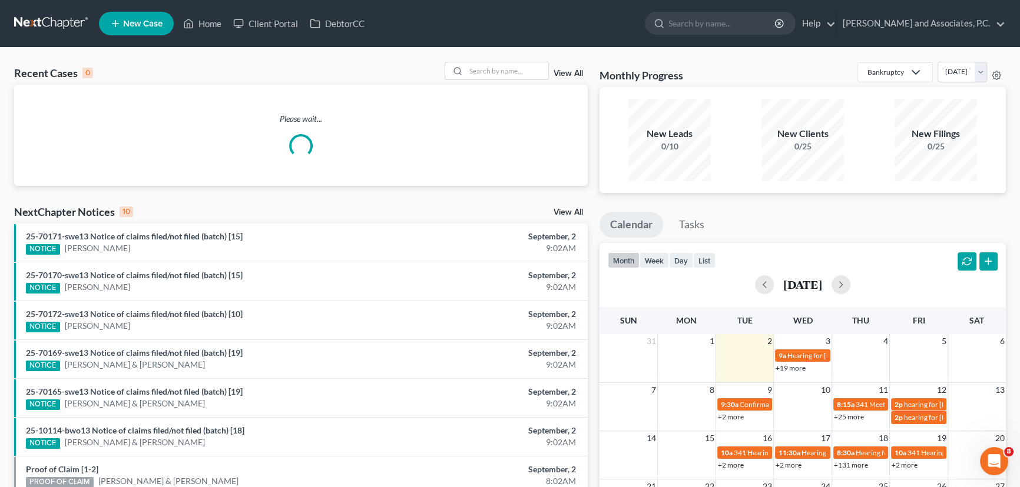
click at [509, 59] on div "Recent Cases 0 View All Please wait... NextChapter Notices 10 View All 25-70171…" at bounding box center [510, 353] width 1020 height 611
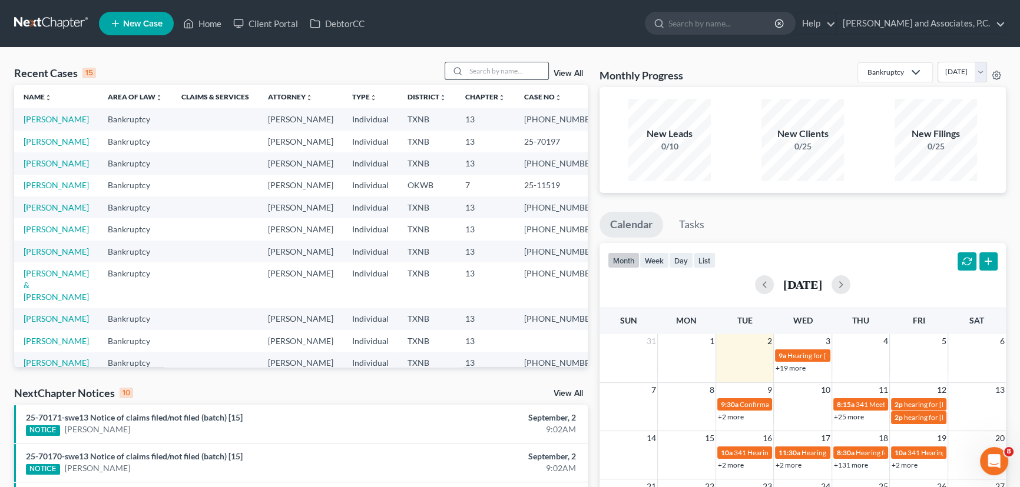
click at [480, 71] on input "search" at bounding box center [507, 70] width 82 height 17
type input "hubb"
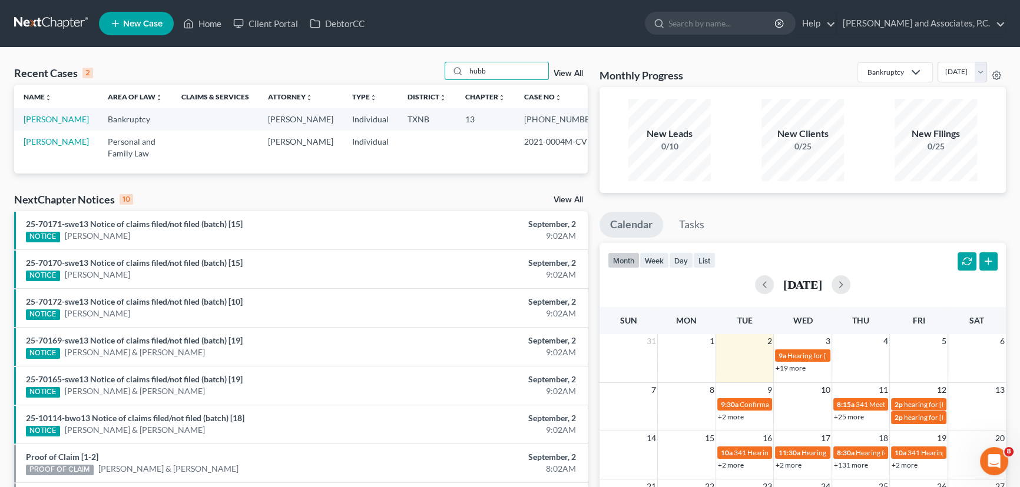
drag, startPoint x: 515, startPoint y: 69, endPoint x: 380, endPoint y: 77, distance: 135.1
click at [380, 77] on div "Recent Cases 2 hubb View All" at bounding box center [300, 73] width 573 height 23
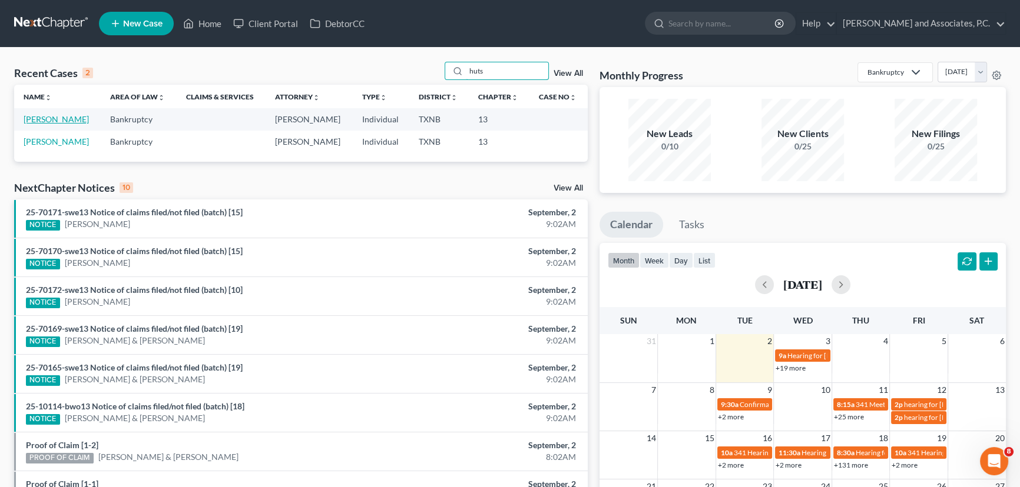
type input "huts"
click at [34, 118] on link "[PERSON_NAME]" at bounding box center [56, 119] width 65 height 10
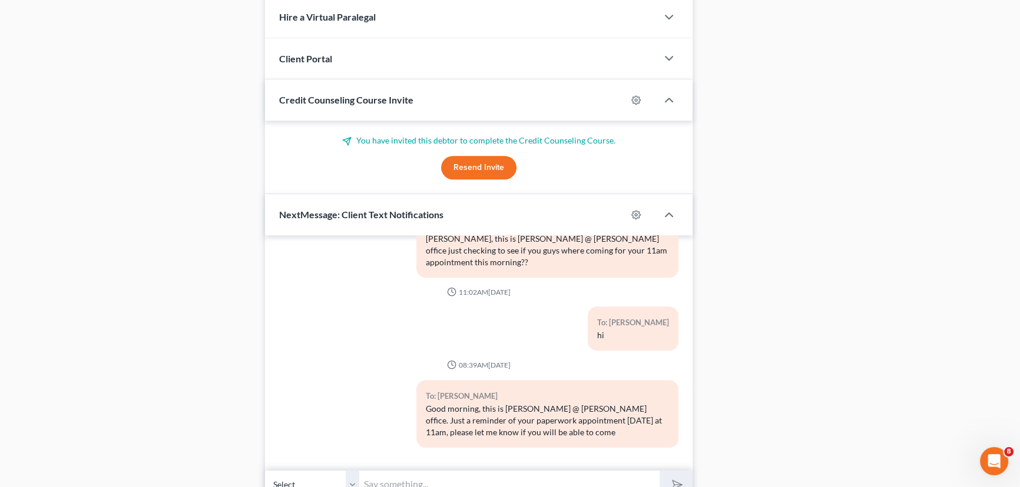
scroll to position [1058, 0]
